Goal: Task Accomplishment & Management: Manage account settings

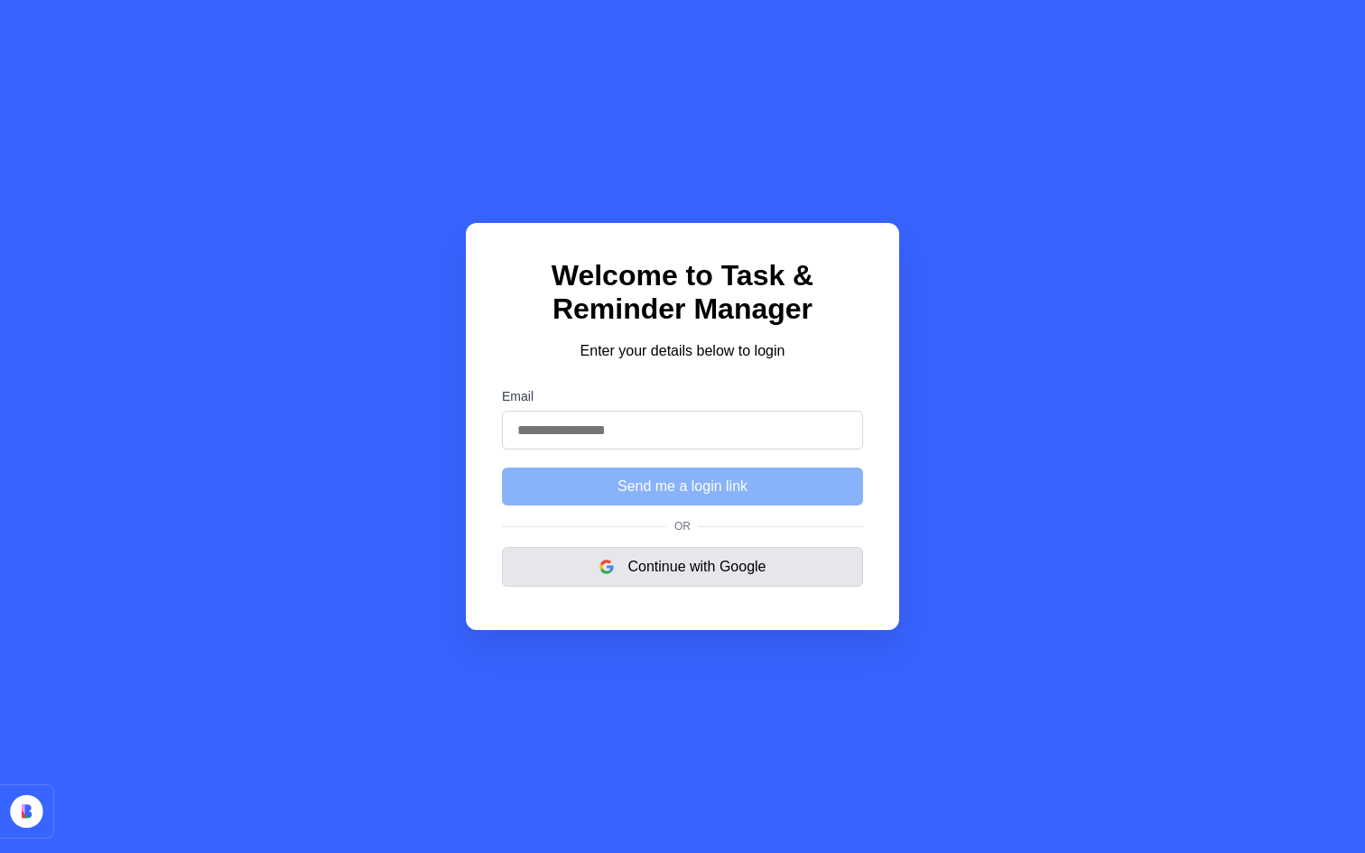
click at [616, 575] on button "Continue with Google" at bounding box center [682, 567] width 361 height 40
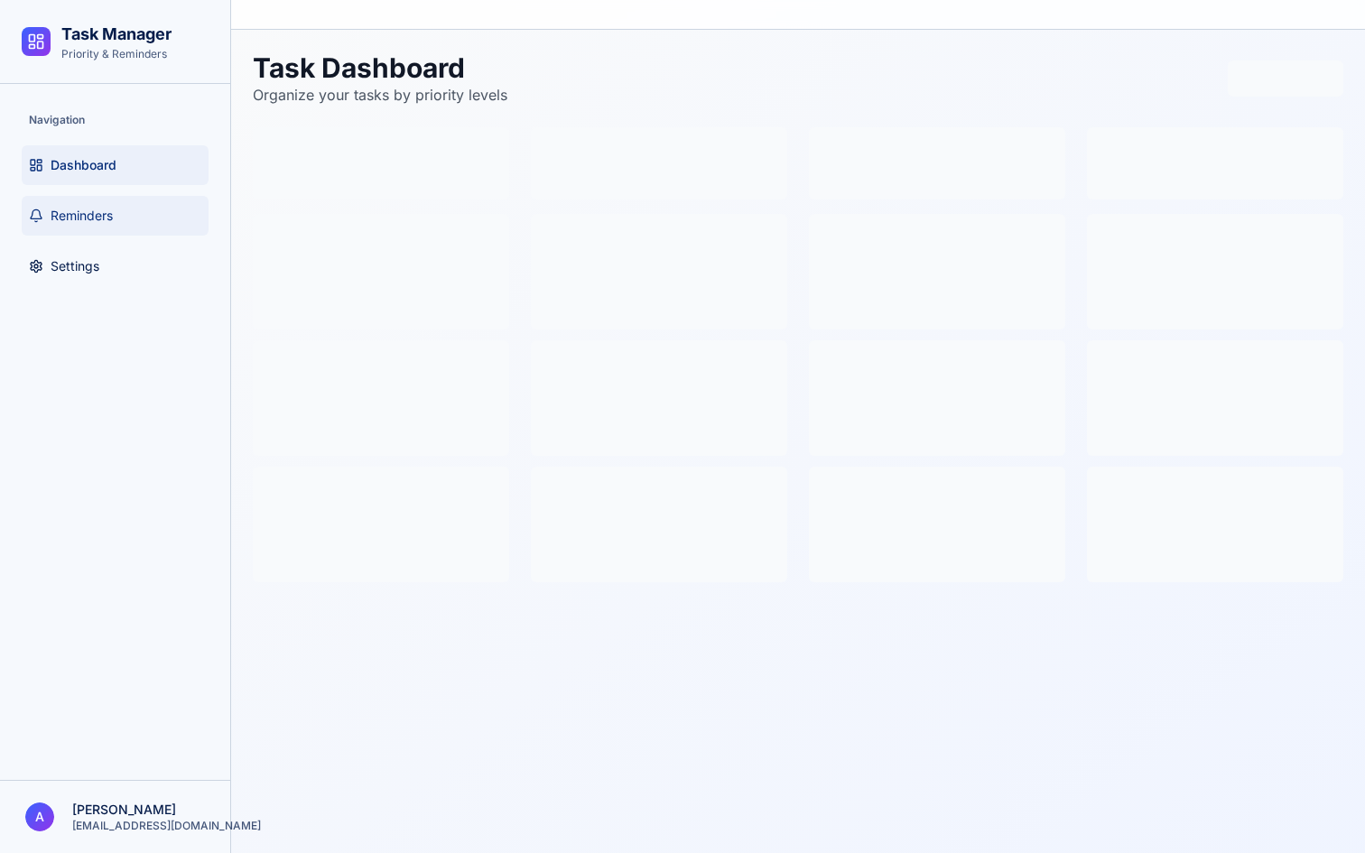
click at [91, 211] on span "Reminders" at bounding box center [82, 216] width 62 height 18
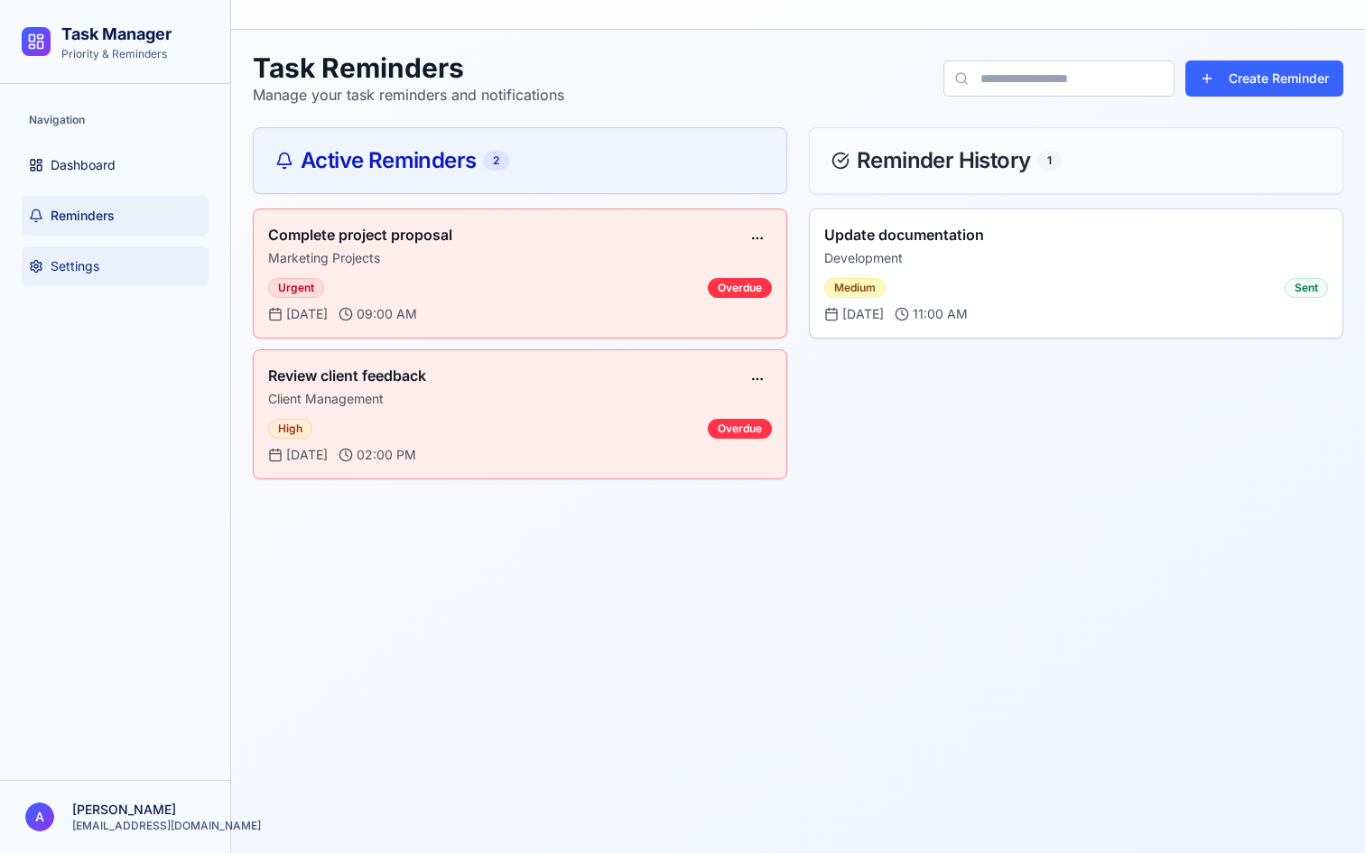
click at [59, 279] on link "Settings" at bounding box center [115, 266] width 187 height 40
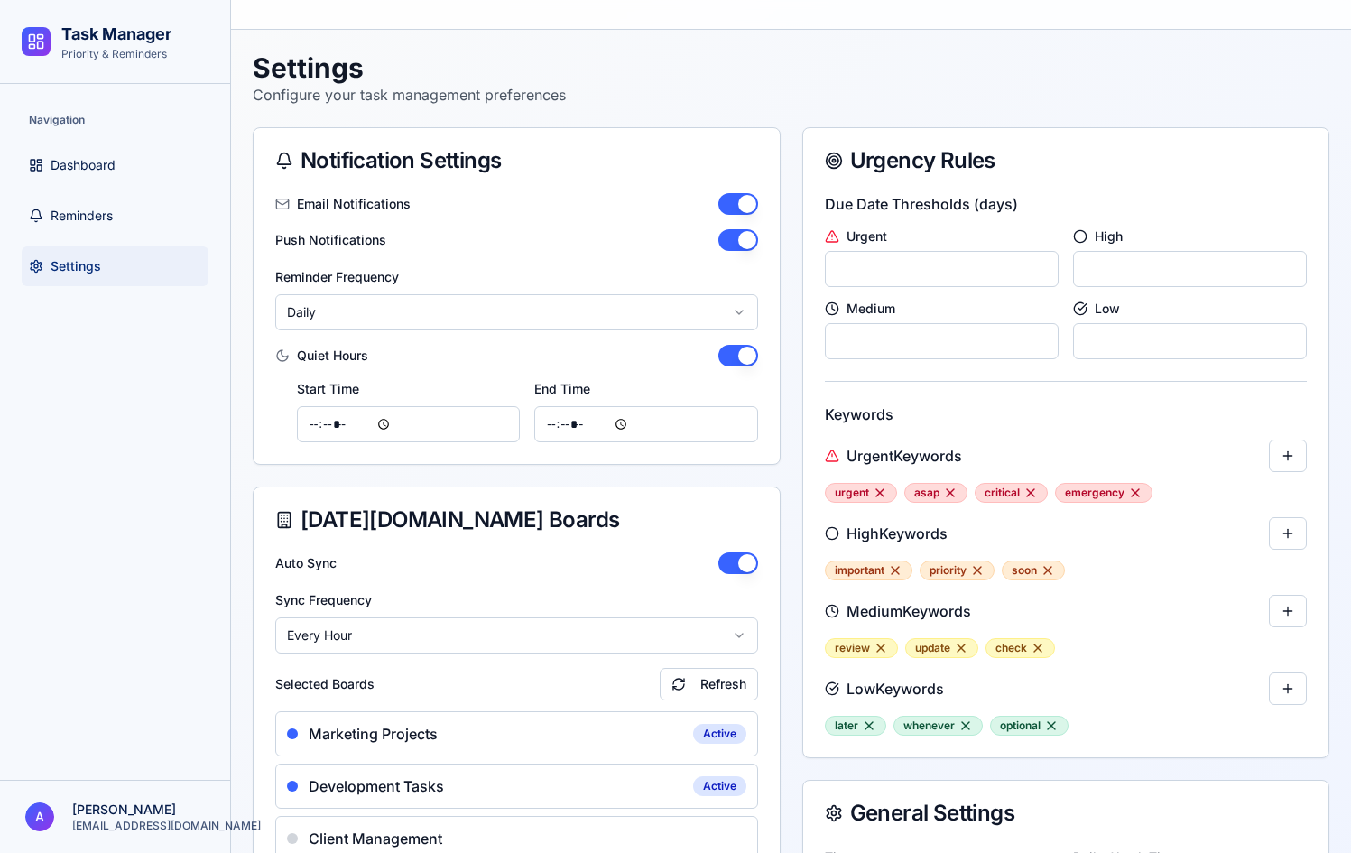
click at [572, 325] on body "Task Manager Priority & Reminders Navigation Dashboard Reminders Settings A Ash…" at bounding box center [675, 517] width 1351 height 1035
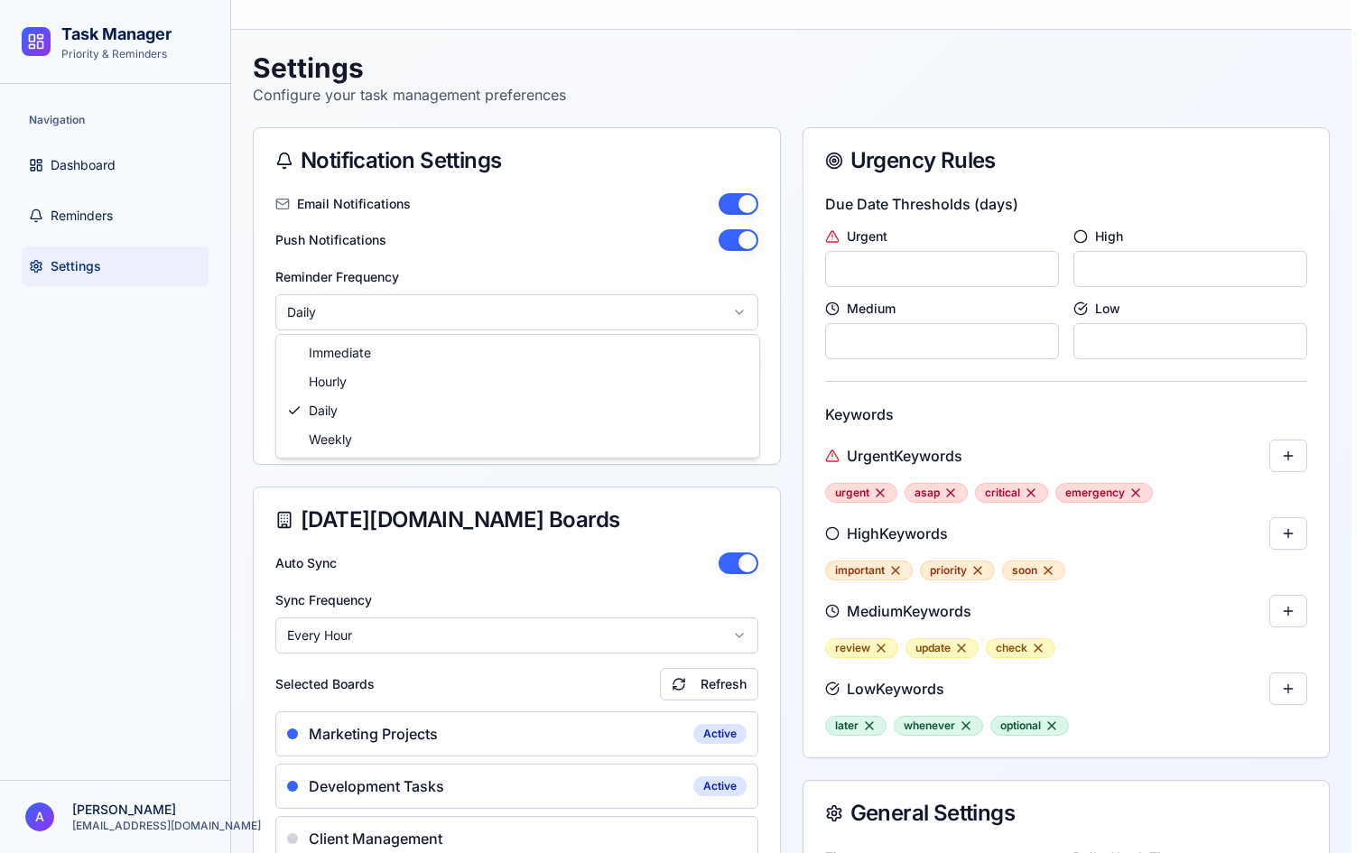
click at [572, 325] on html "Task Manager Priority & Reminders Navigation Dashboard Reminders Settings A Ash…" at bounding box center [682, 517] width 1365 height 1035
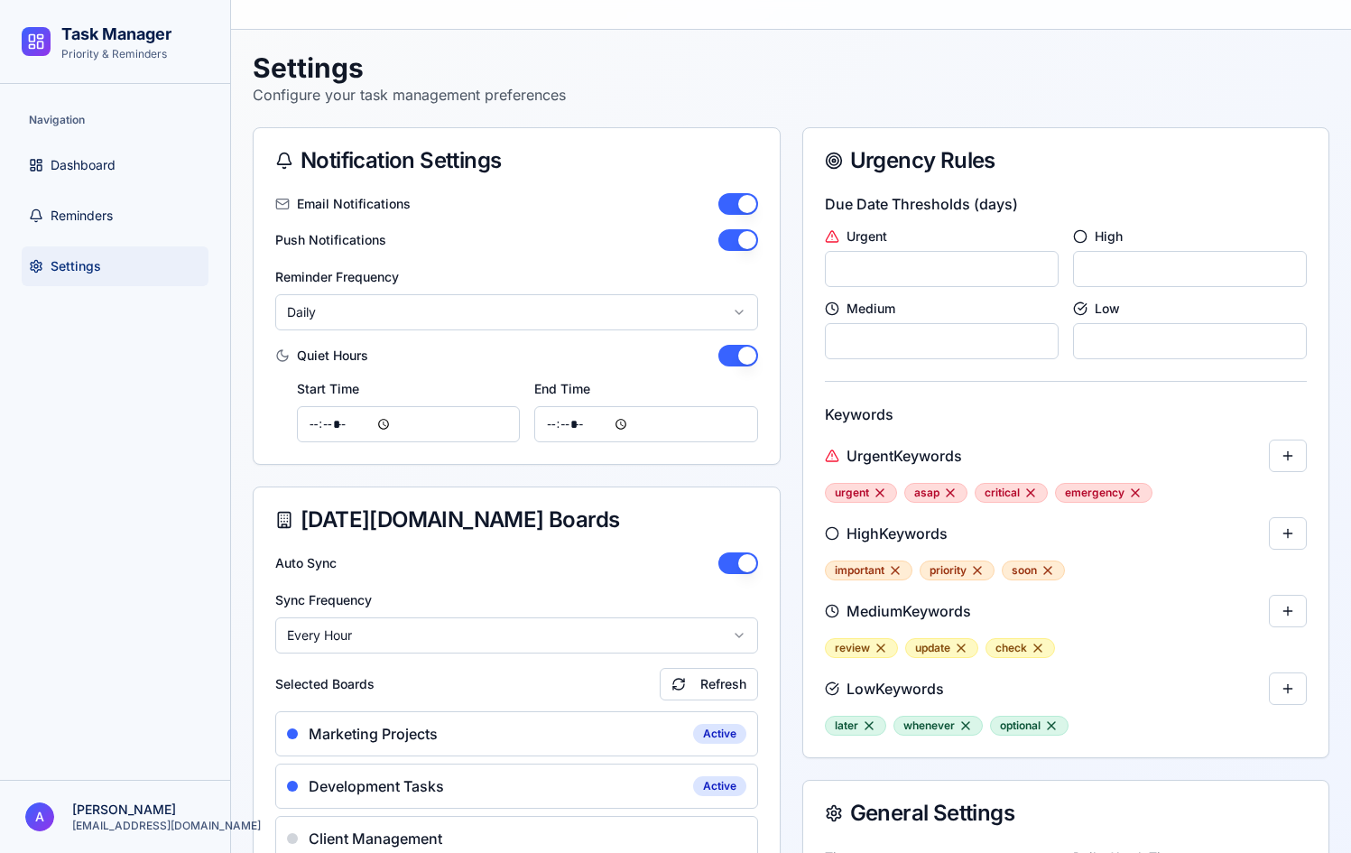
click at [1114, 268] on input "*" at bounding box center [1190, 269] width 234 height 36
click at [865, 268] on input "*" at bounding box center [942, 269] width 234 height 36
click at [71, 202] on link "Reminders" at bounding box center [115, 216] width 187 height 40
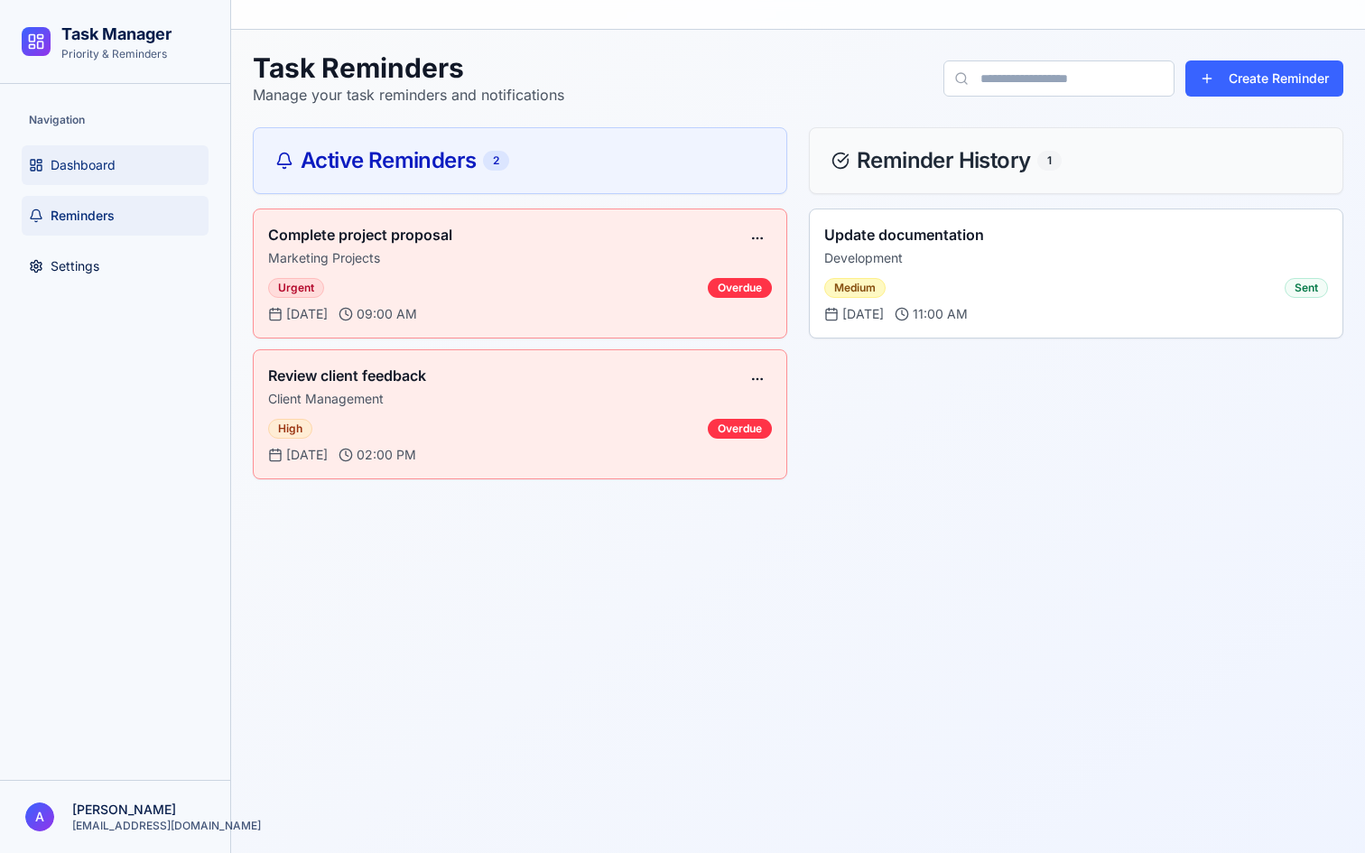
click at [69, 178] on link "Dashboard" at bounding box center [115, 165] width 187 height 40
